Goal: Participate in discussion

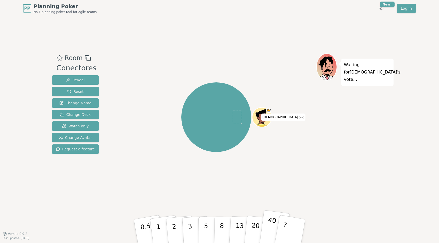
click at [266, 231] on button "40" at bounding box center [274, 231] width 31 height 42
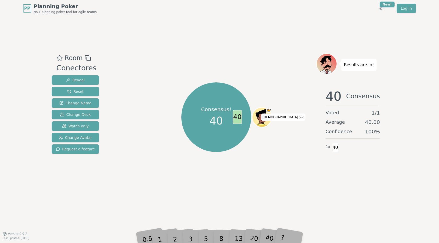
click at [271, 174] on div "Consensus! 40 40 Jesus (you)" at bounding box center [216, 125] width 200 height 144
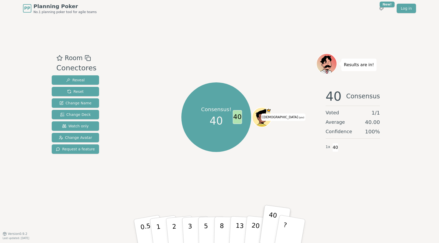
click at [275, 173] on div "Consensus! 40 40 Jesus (you)" at bounding box center [216, 125] width 200 height 144
click at [312, 170] on div "Consensus! 40 40 Jesus (you)" at bounding box center [216, 117] width 200 height 109
click at [76, 91] on span "Reset" at bounding box center [75, 91] width 16 height 5
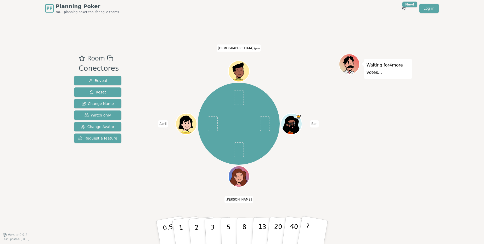
click at [412, 166] on div "Waiting for 4 more votes..." at bounding box center [375, 126] width 73 height 144
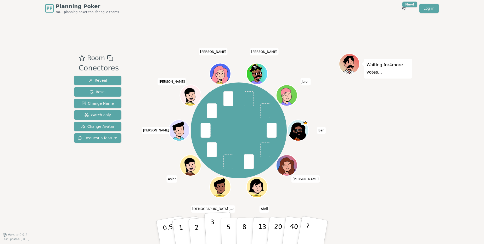
click at [213, 235] on p "3" at bounding box center [213, 232] width 6 height 29
